Goal: Transaction & Acquisition: Purchase product/service

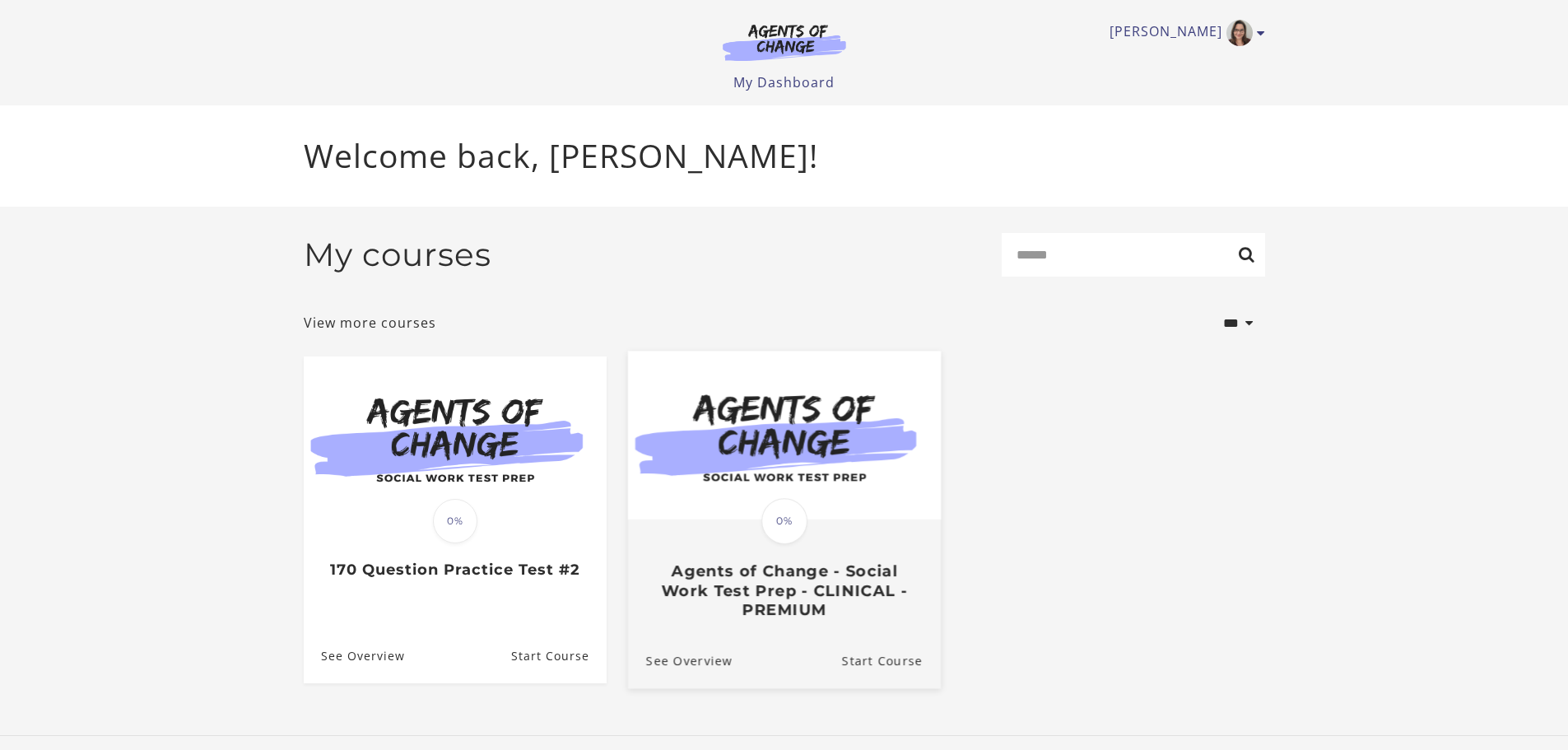
click at [783, 540] on span "0%" at bounding box center [784, 521] width 46 height 46
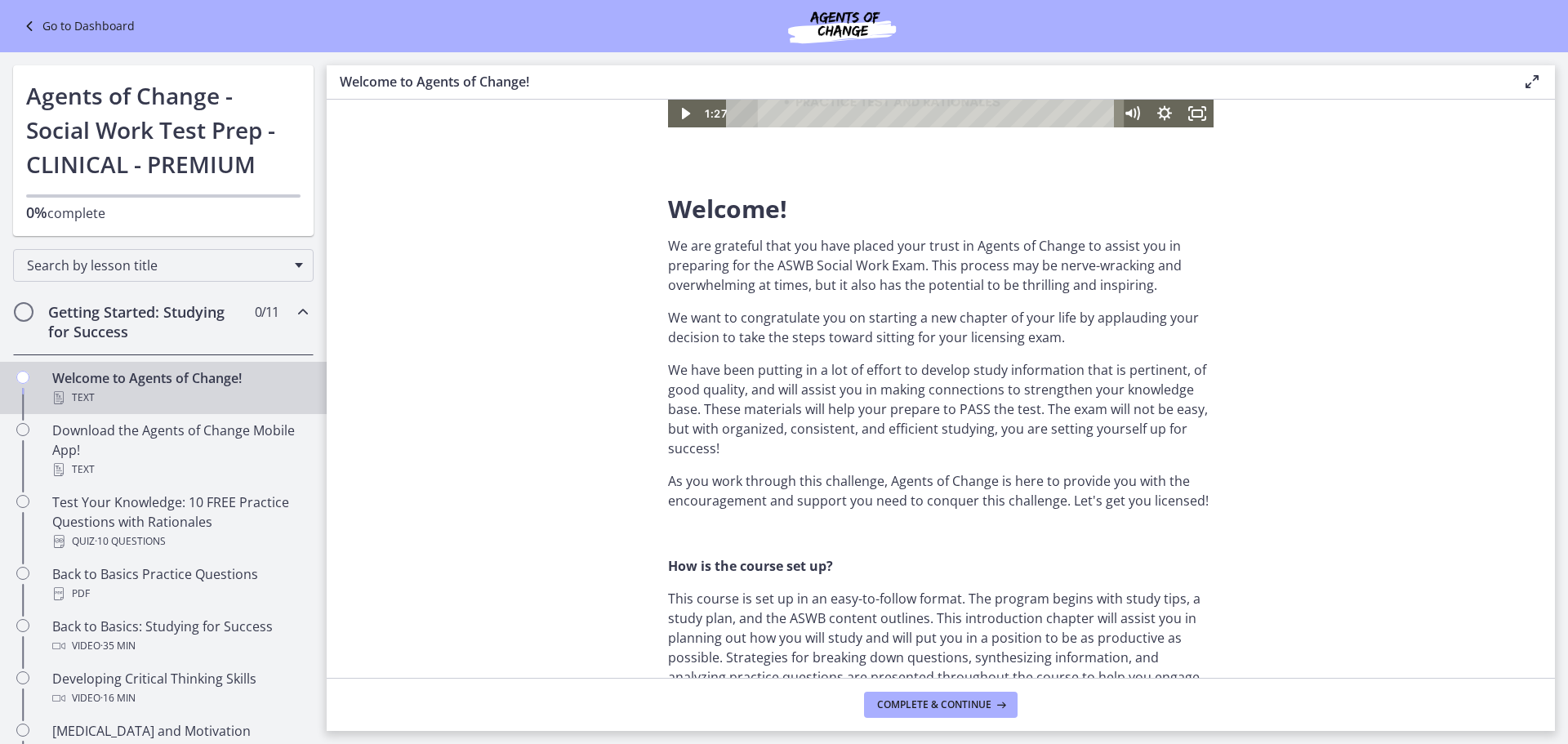
scroll to position [327, 0]
